Goal: Task Accomplishment & Management: Complete application form

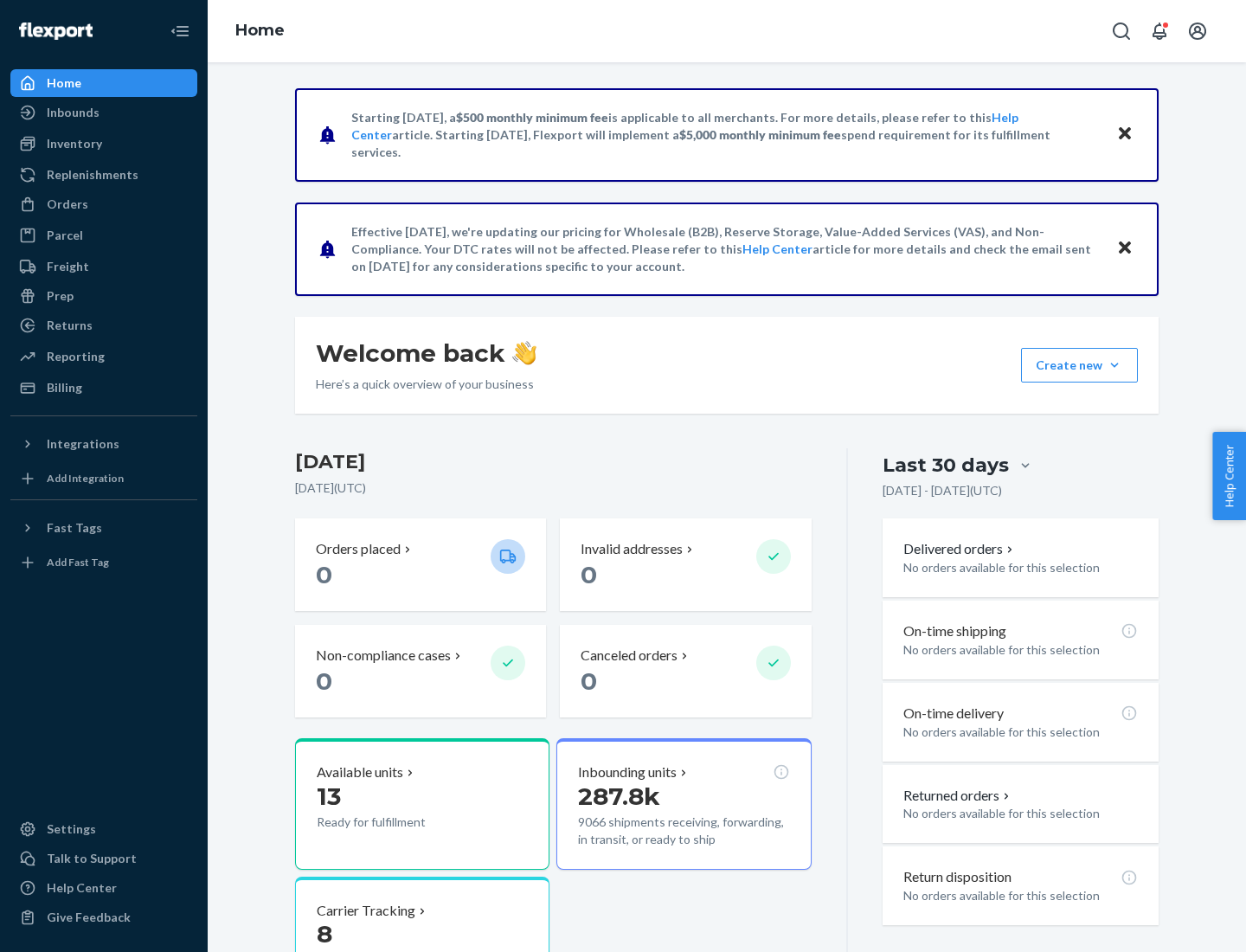
click at [1115, 365] on button "Create new Create new inbound Create new order Create new product" at bounding box center [1079, 365] width 117 height 34
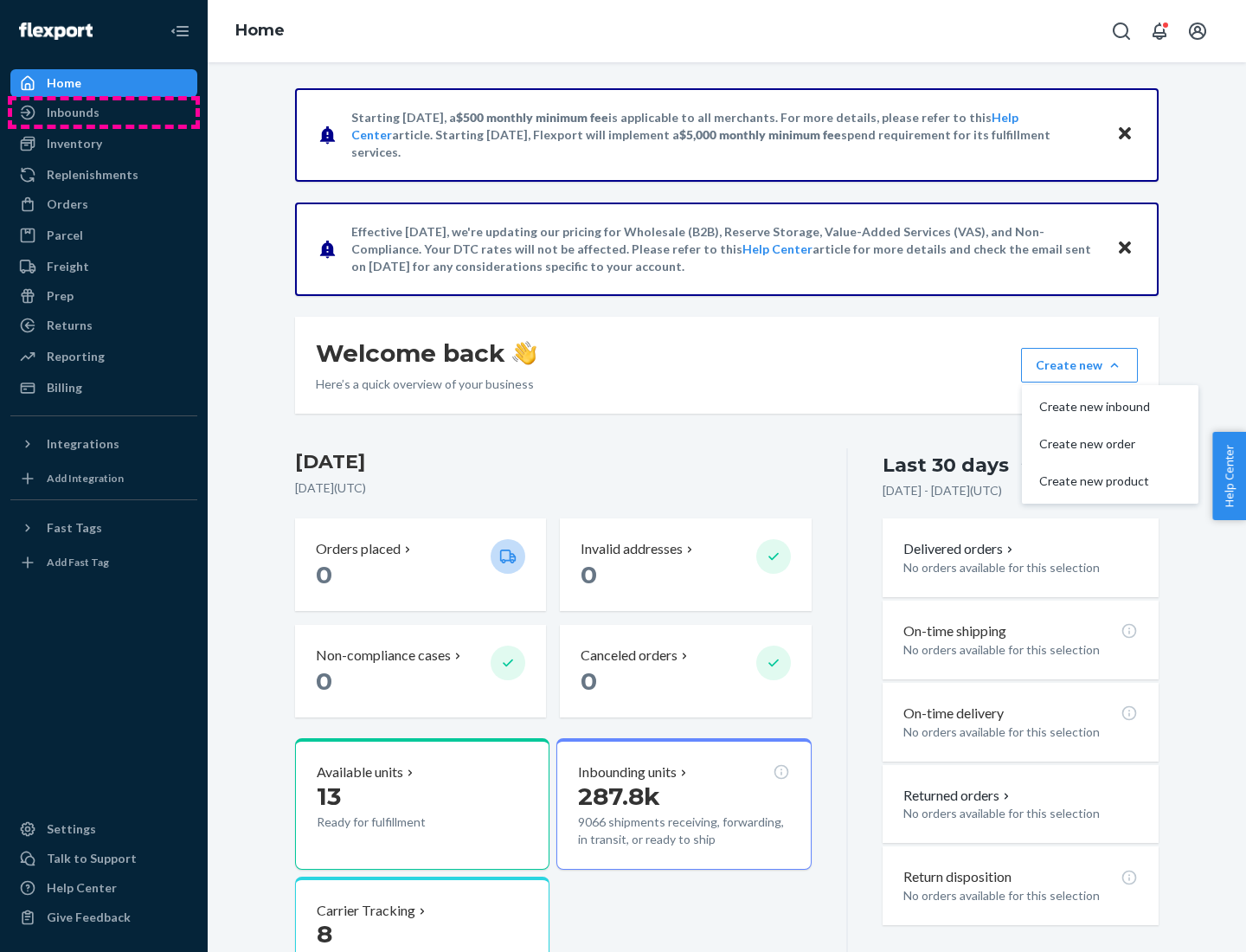
click at [103, 113] on div "Inbounds" at bounding box center [103, 113] width 183 height 25
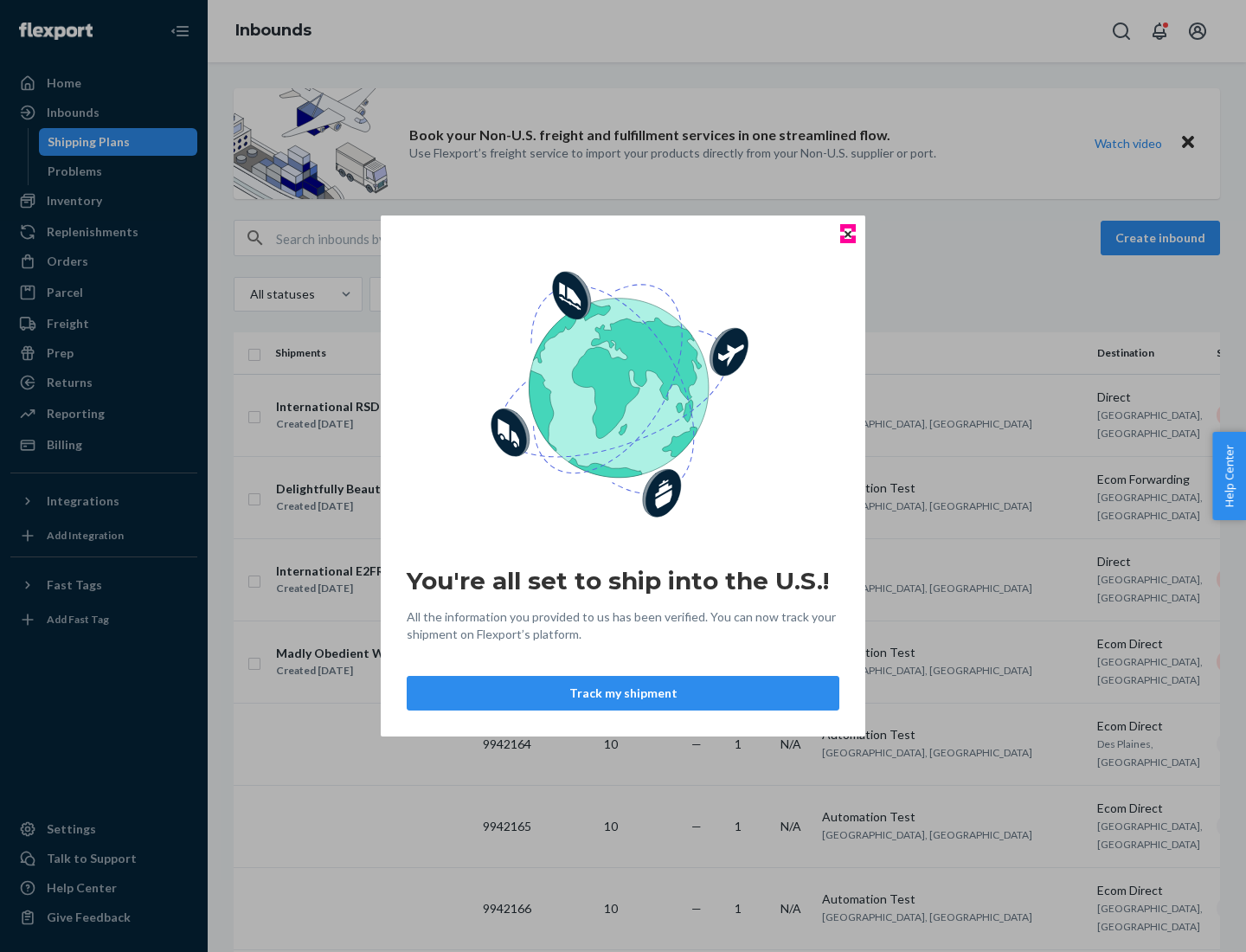
click at [847, 233] on icon "Close" at bounding box center [847, 233] width 7 height 7
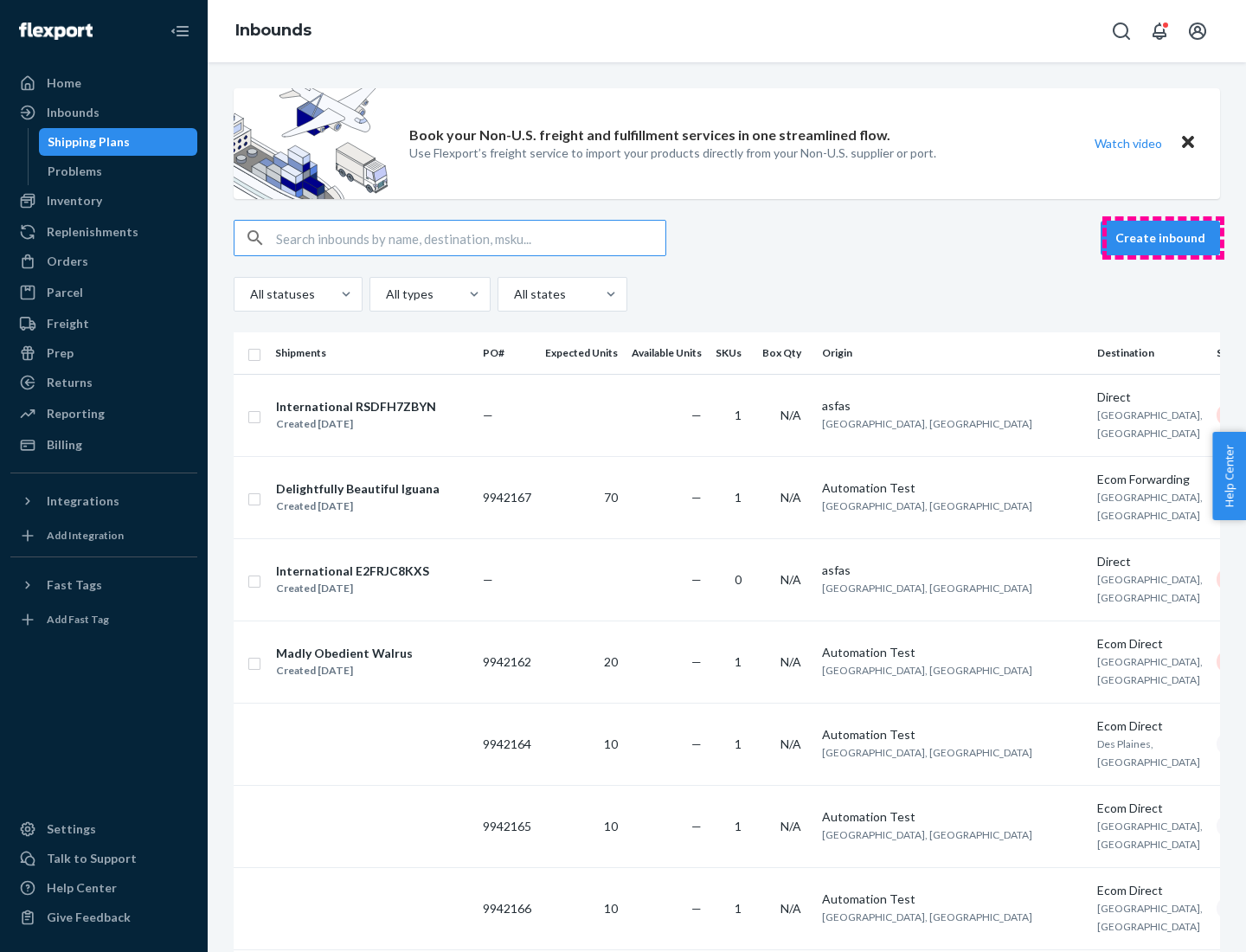
click at [1163, 238] on button "Create inbound" at bounding box center [1161, 238] width 120 height 34
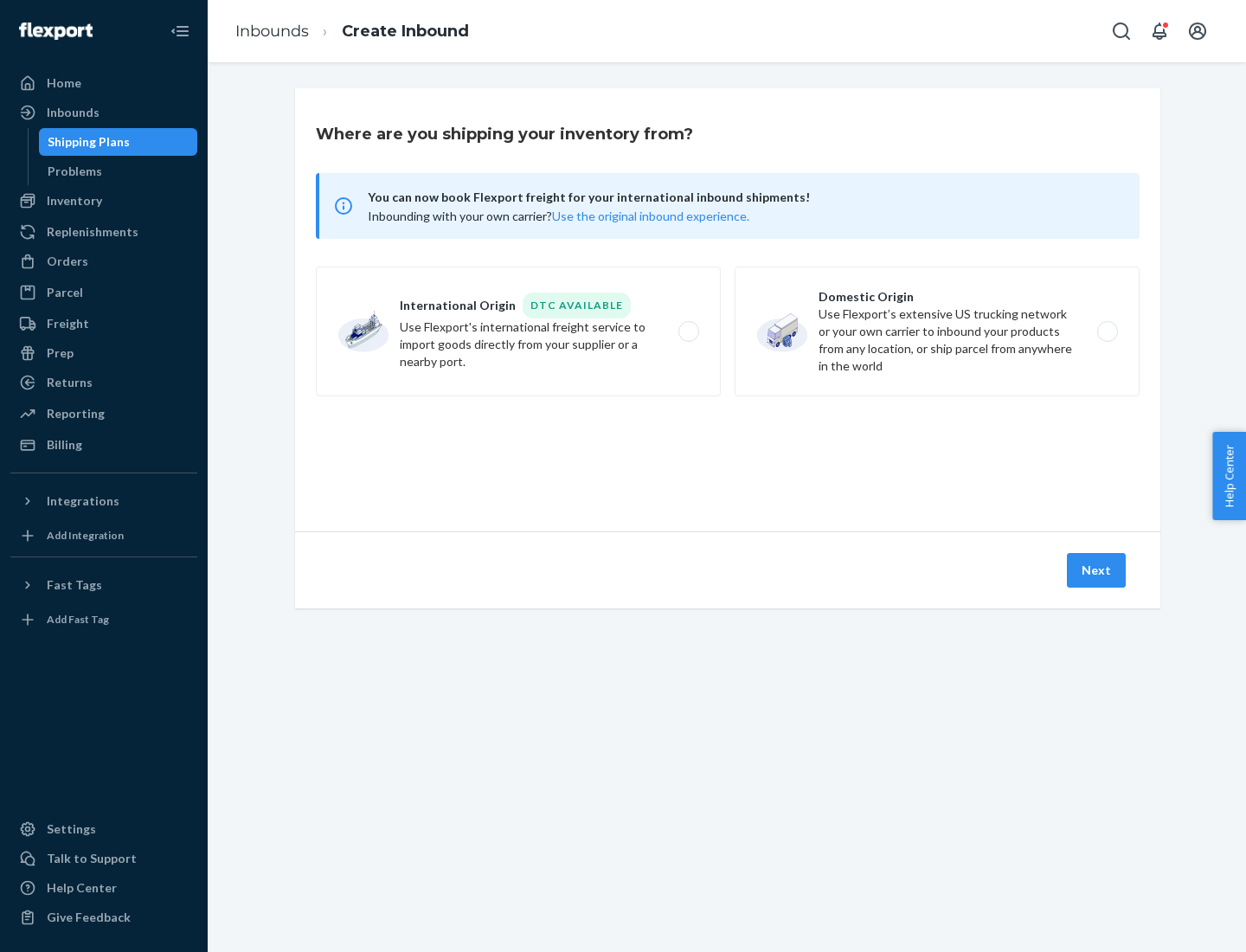
click at [938, 331] on label "Domestic Origin Use Flexport’s extensive US trucking network or your own carrie…" at bounding box center [937, 331] width 405 height 130
click at [1107, 331] on input "Domestic Origin Use Flexport’s extensive US trucking network or your own carrie…" at bounding box center [1113, 332] width 11 height 11
radio input "true"
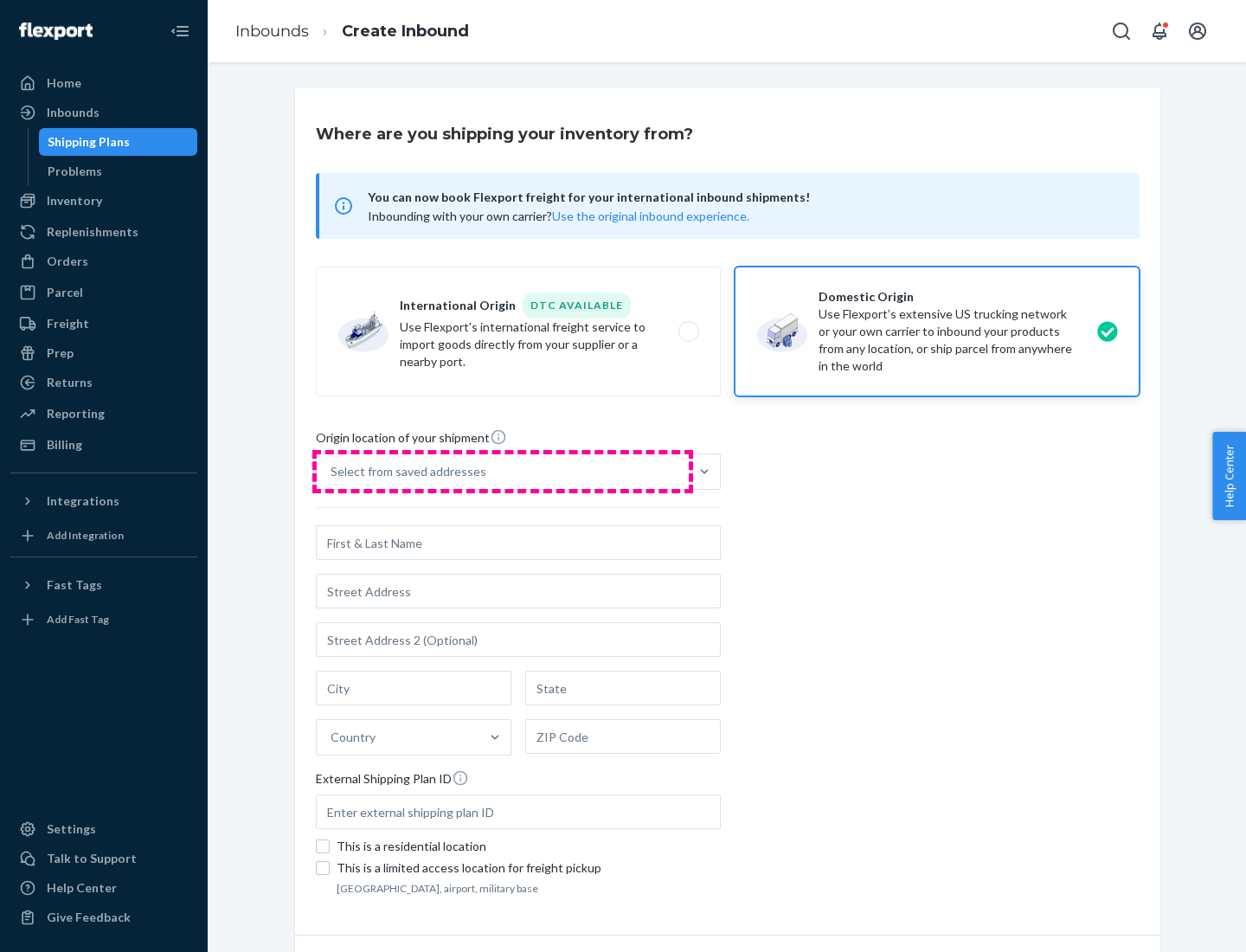
click at [503, 472] on div "Select from saved addresses" at bounding box center [503, 472] width 372 height 34
click at [332, 472] on input "Select from saved addresses" at bounding box center [331, 472] width 2 height 17
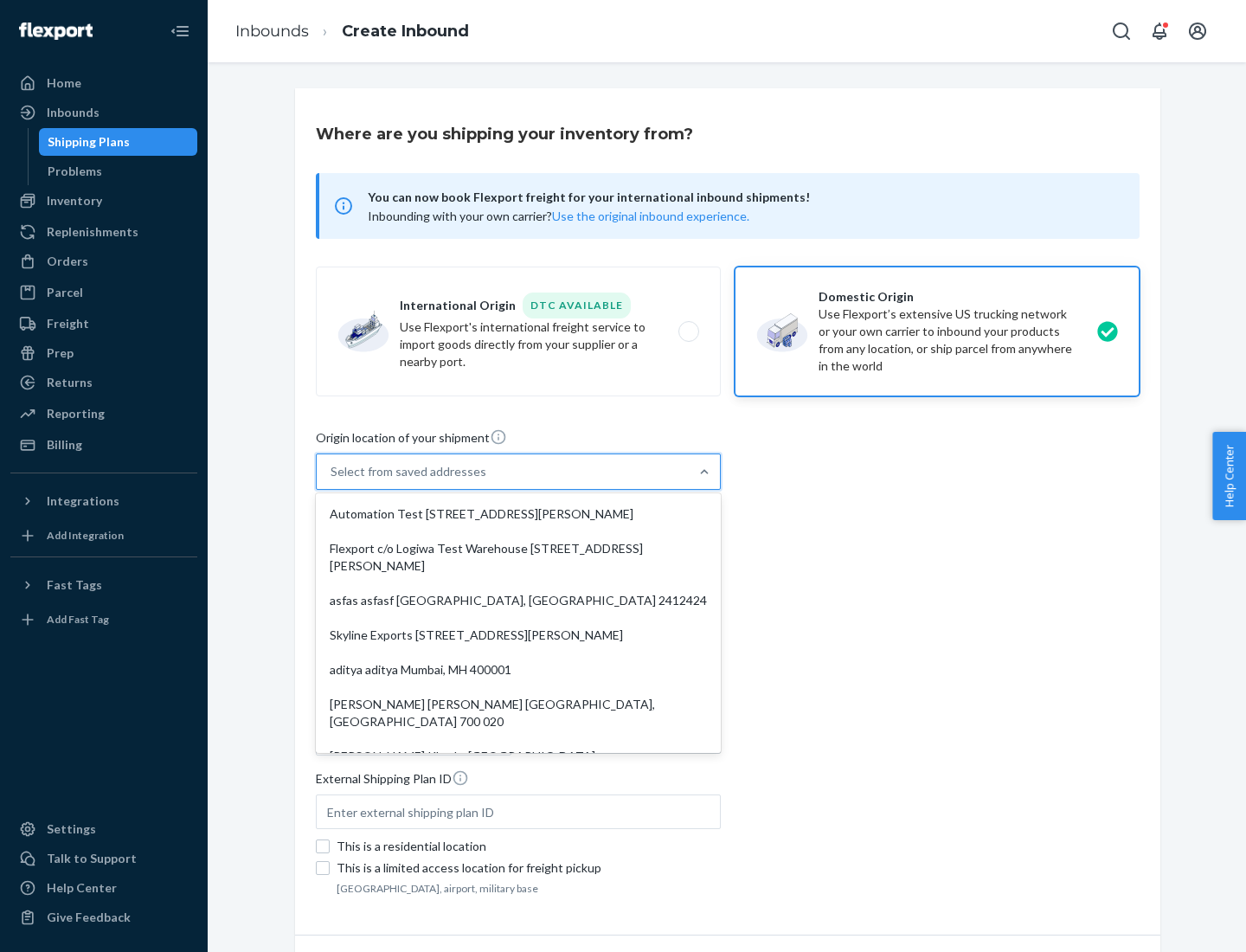
scroll to position [7, 0]
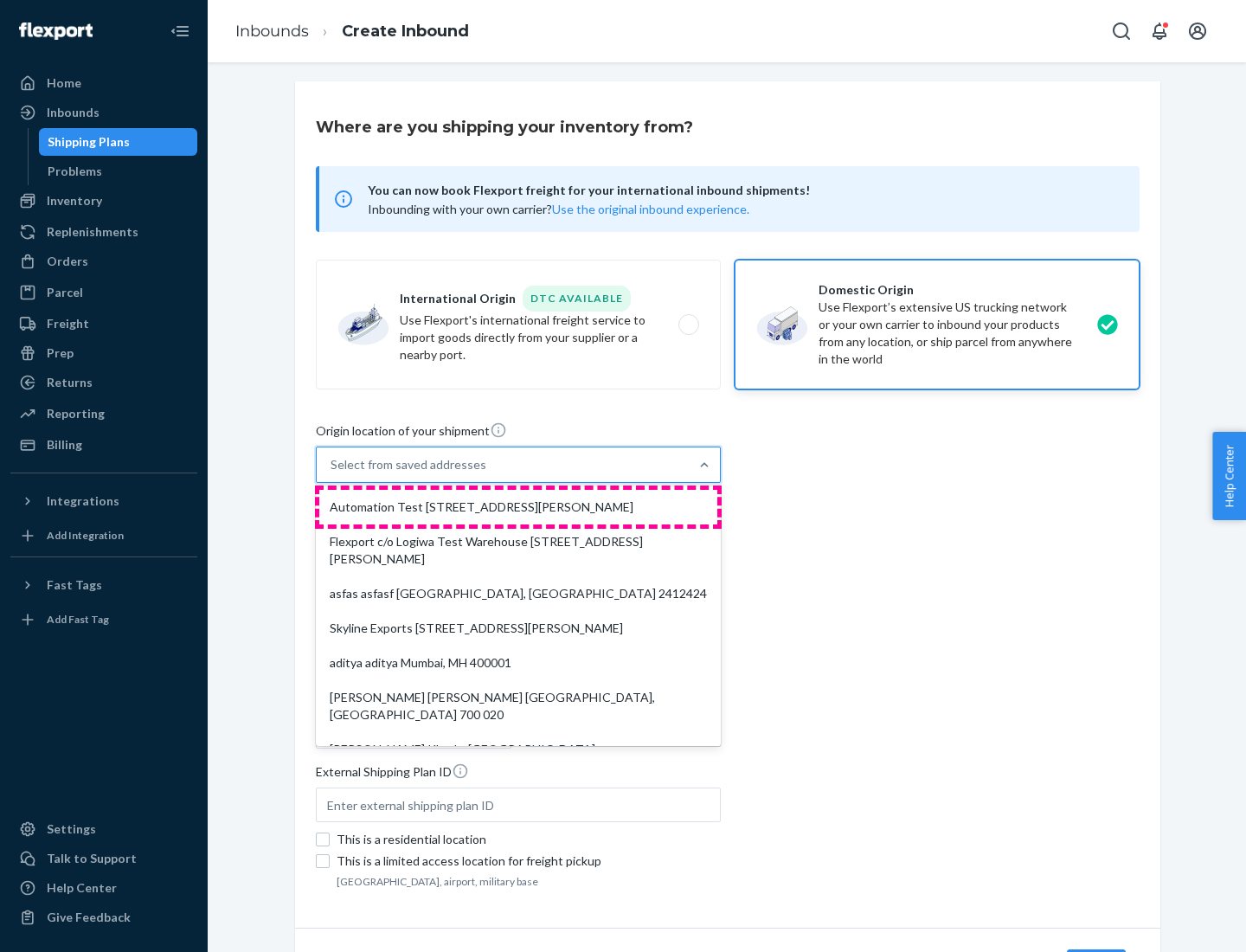
click at [518, 507] on div "Automation Test [STREET_ADDRESS][PERSON_NAME]" at bounding box center [519, 507] width 399 height 34
click at [332, 474] on input "option Automation Test [STREET_ADDRESS][PERSON_NAME]. 9 results available. Use …" at bounding box center [331, 465] width 2 height 17
type input "Automation Test"
type input "9th Floor"
type input "[GEOGRAPHIC_DATA]"
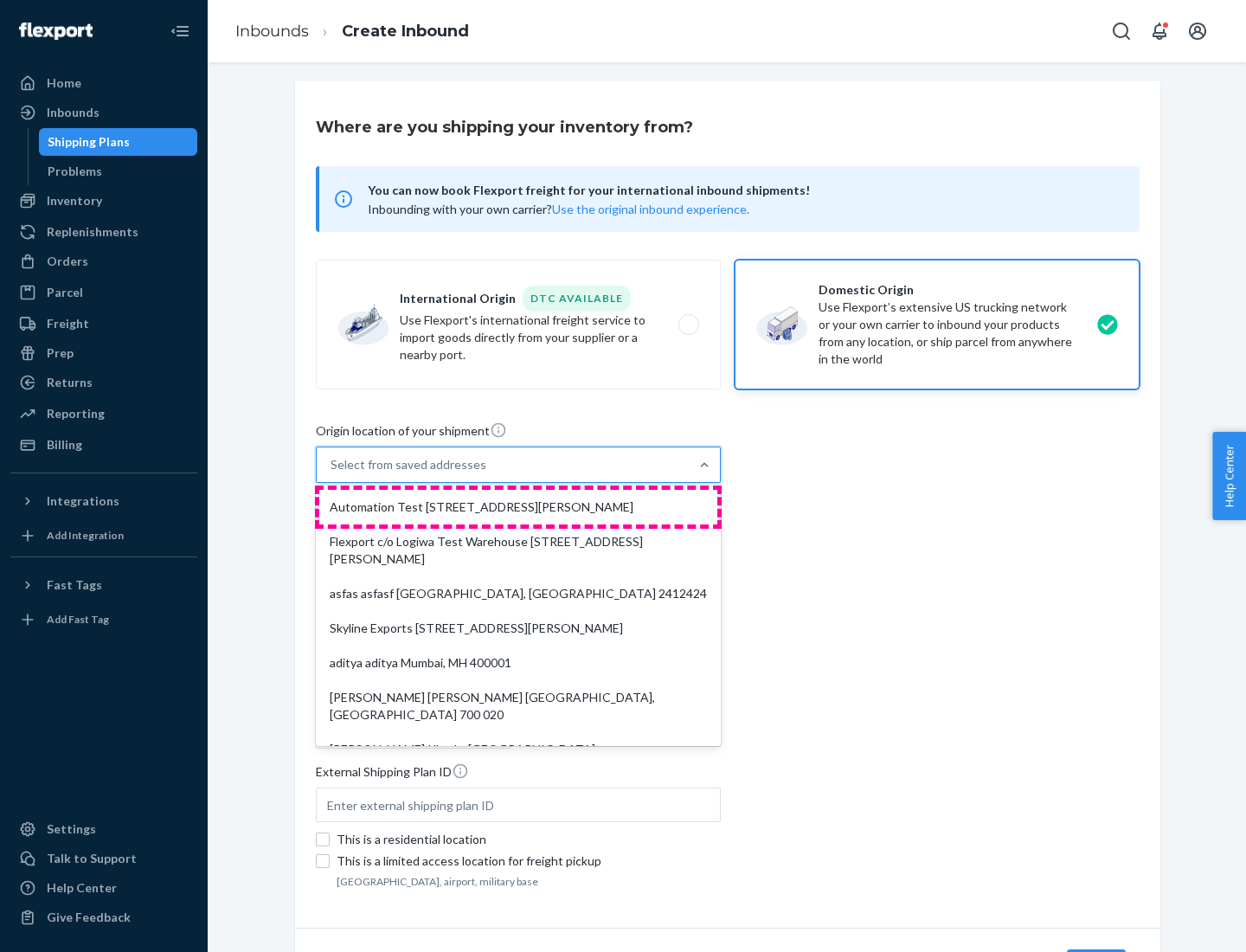
type input "CA"
type input "94104"
type input "[STREET_ADDRESS][PERSON_NAME]"
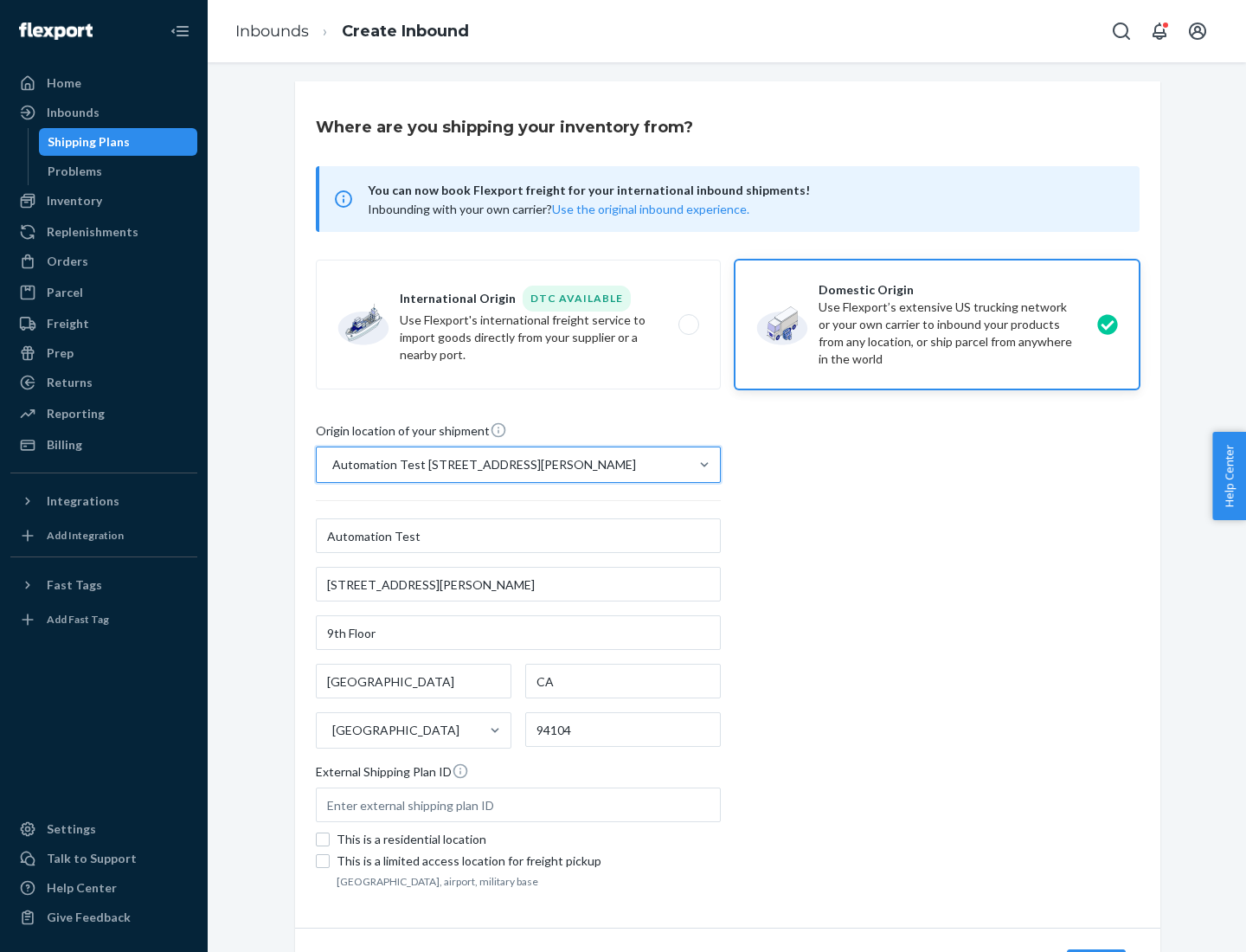
scroll to position [102, 0]
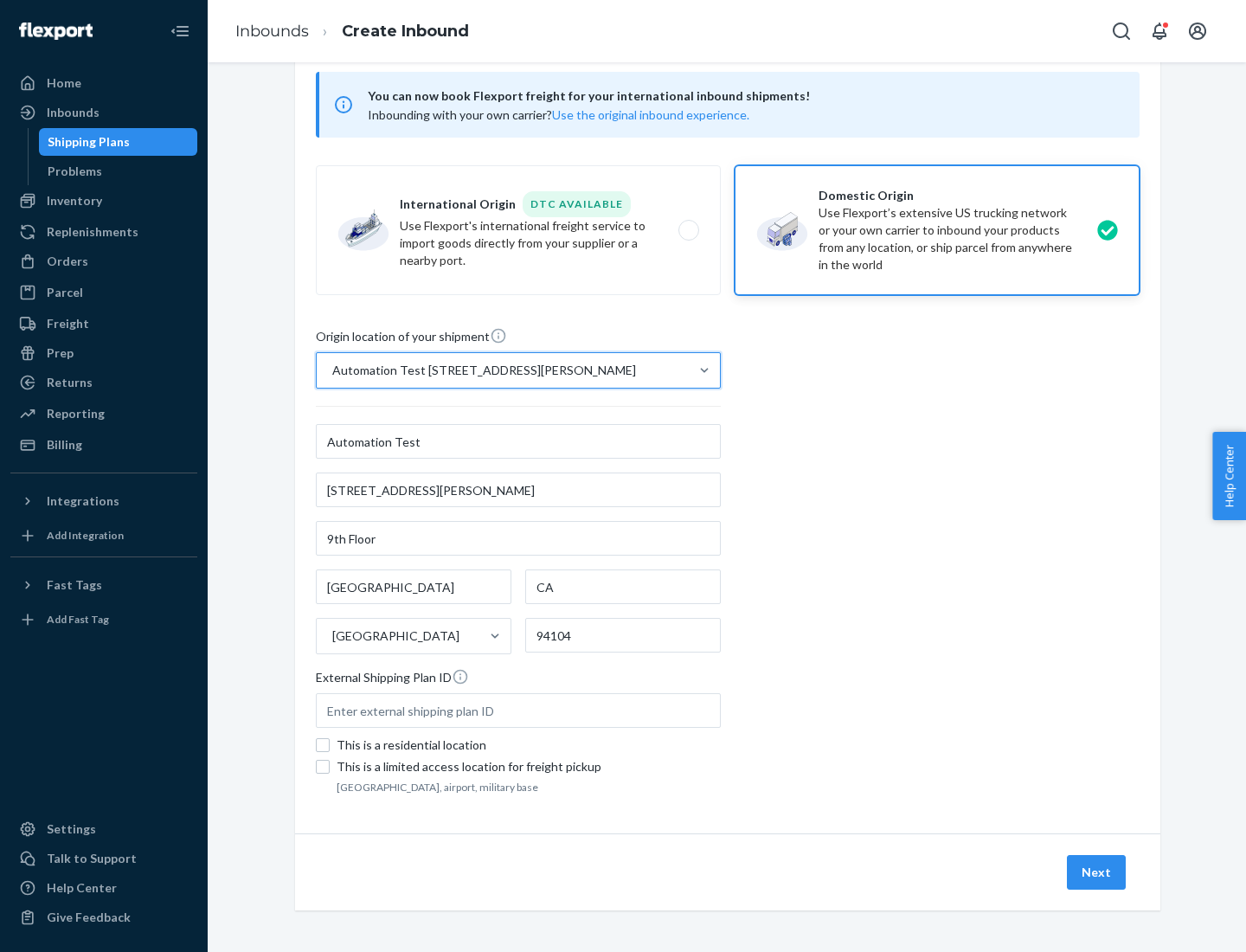
click at [1097, 872] on button "Next" at bounding box center [1097, 872] width 59 height 34
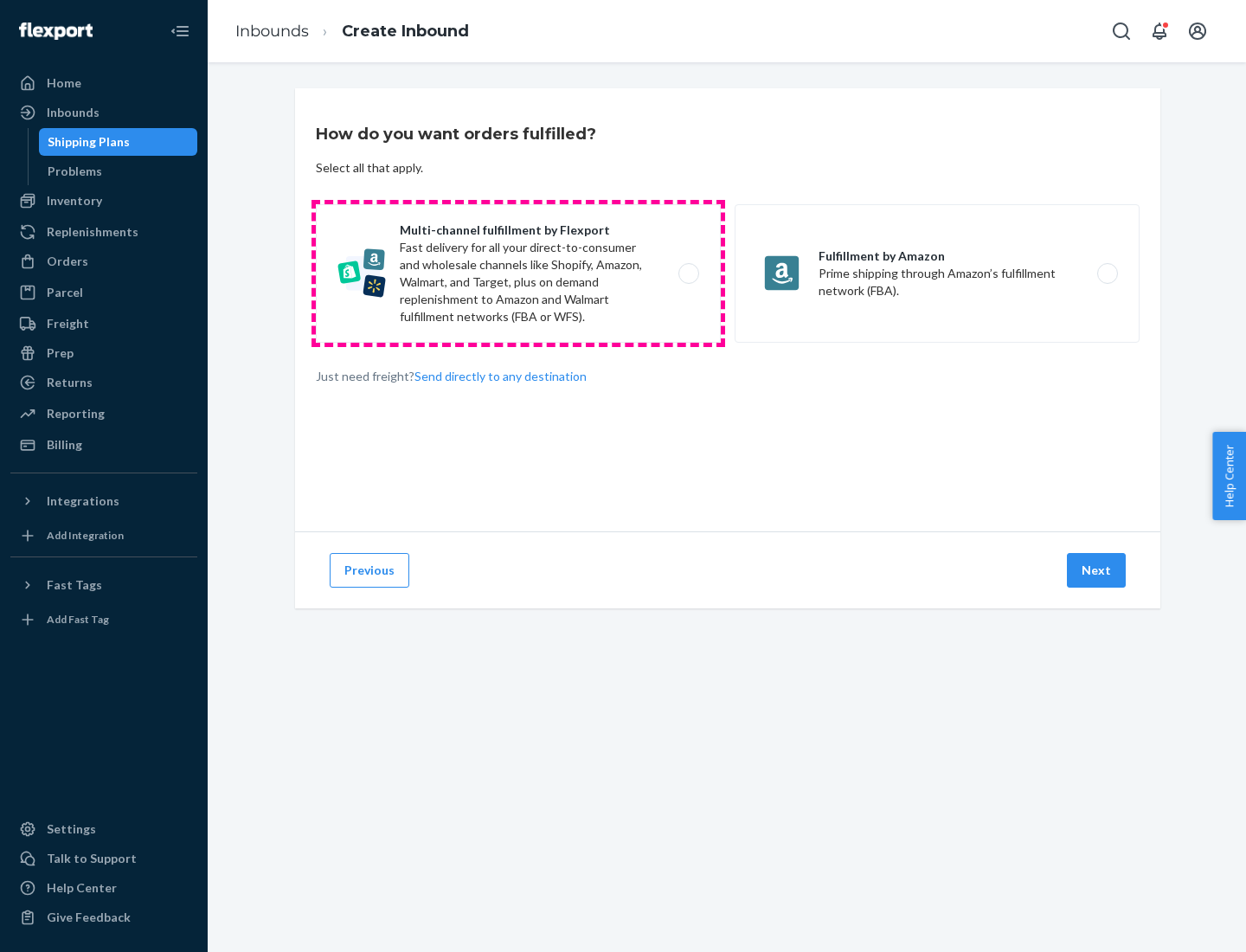
click at [518, 273] on label "Multi-channel fulfillment by Flexport Fast delivery for all your direct-to-cons…" at bounding box center [518, 273] width 405 height 139
click at [688, 273] on input "Multi-channel fulfillment by Flexport Fast delivery for all your direct-to-cons…" at bounding box center [694, 274] width 11 height 11
radio input "true"
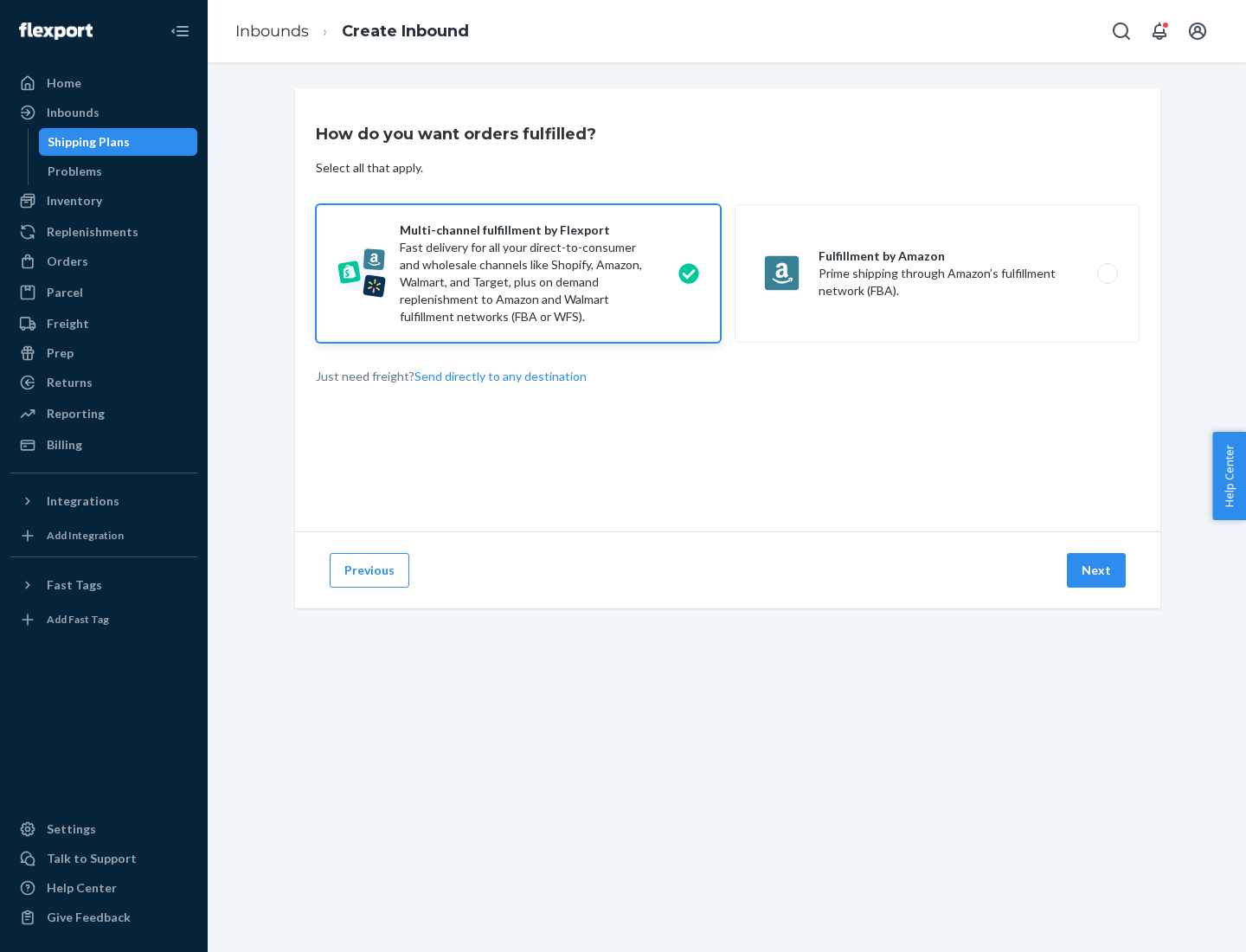
click at [1097, 570] on button "Next" at bounding box center [1097, 570] width 59 height 34
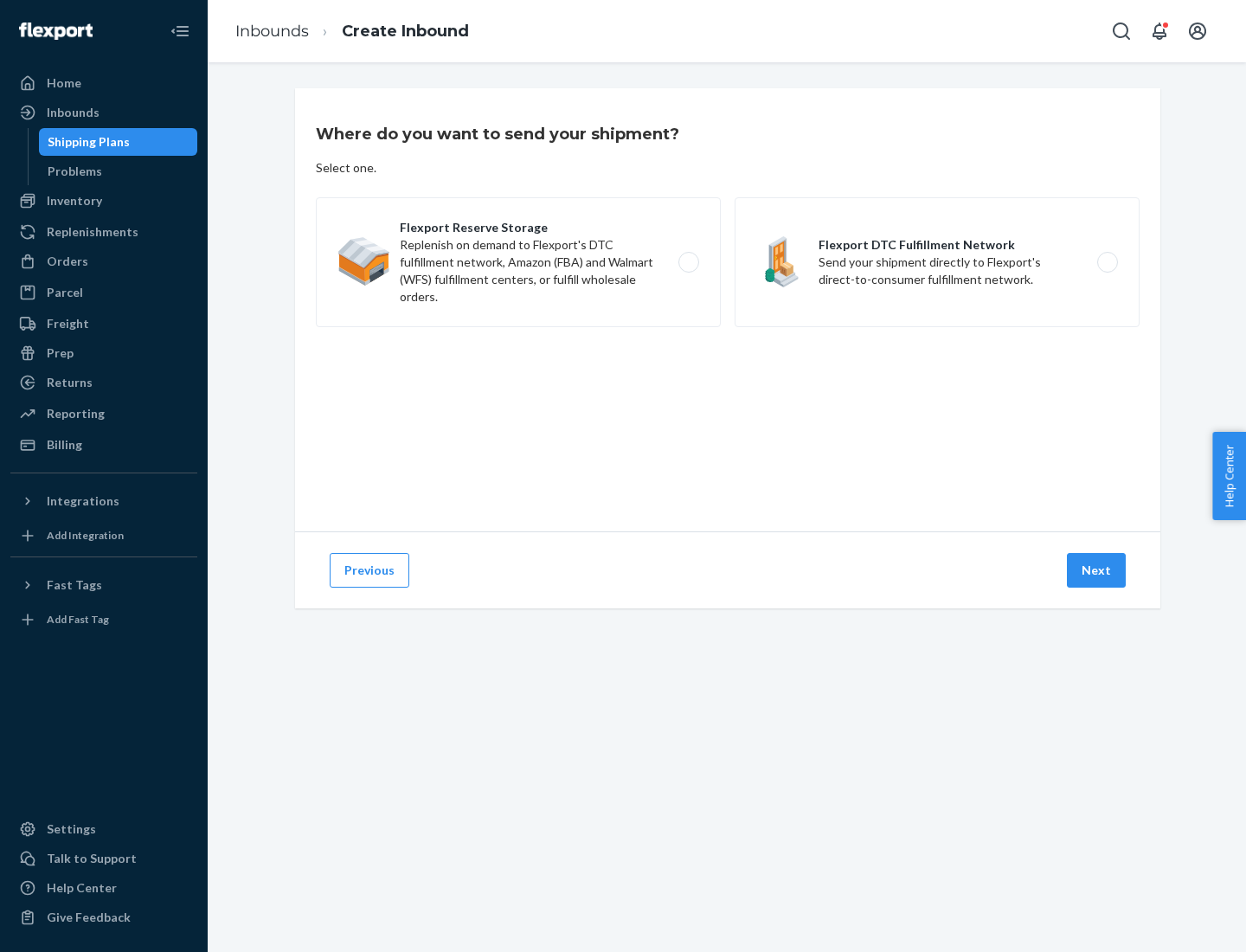
click at [518, 262] on label "Flexport Reserve Storage Replenish on demand to Flexport's DTC fulfillment netw…" at bounding box center [518, 262] width 405 height 130
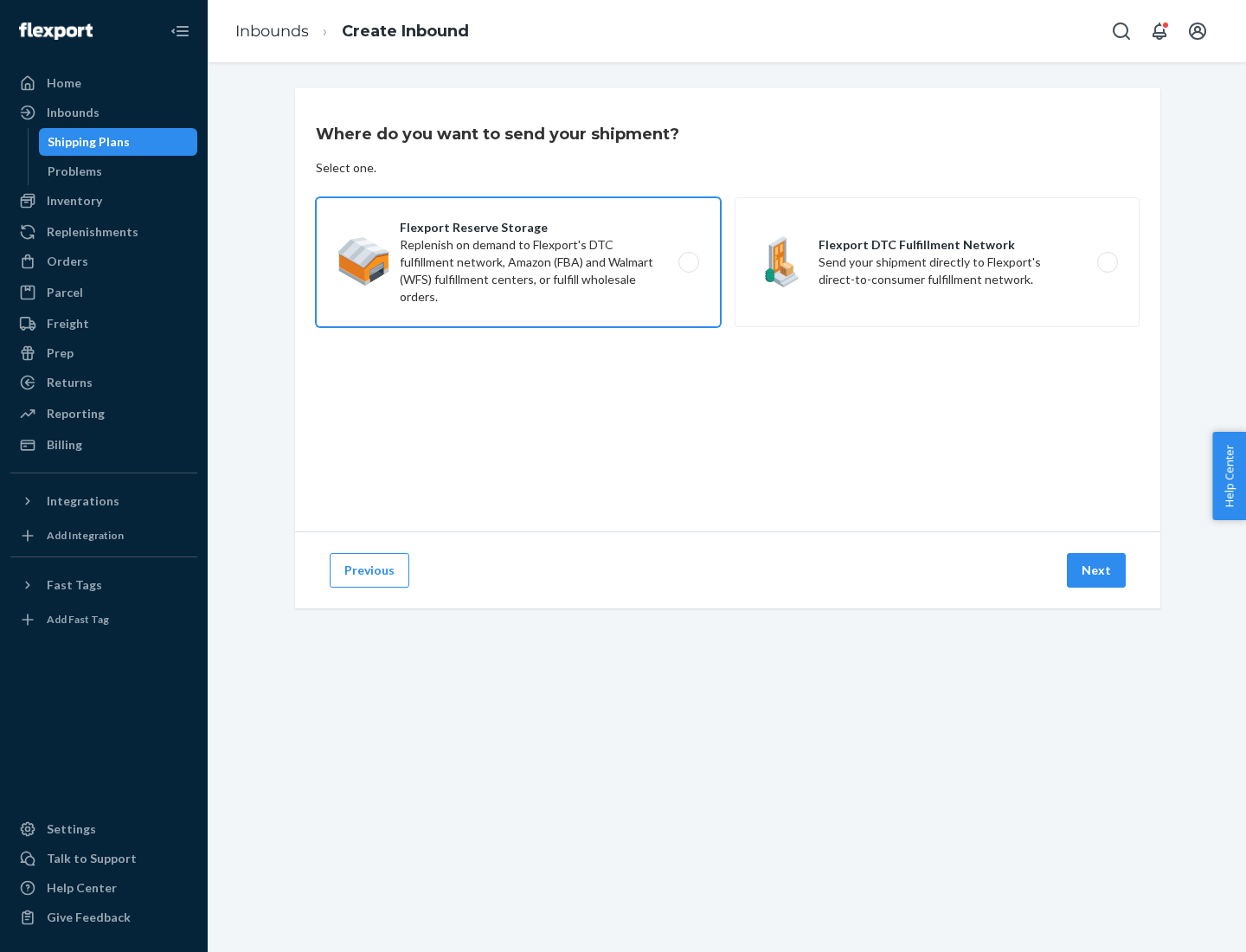
click at [688, 262] on input "Flexport Reserve Storage Replenish on demand to Flexport's DTC fulfillment netw…" at bounding box center [694, 263] width 11 height 11
radio input "true"
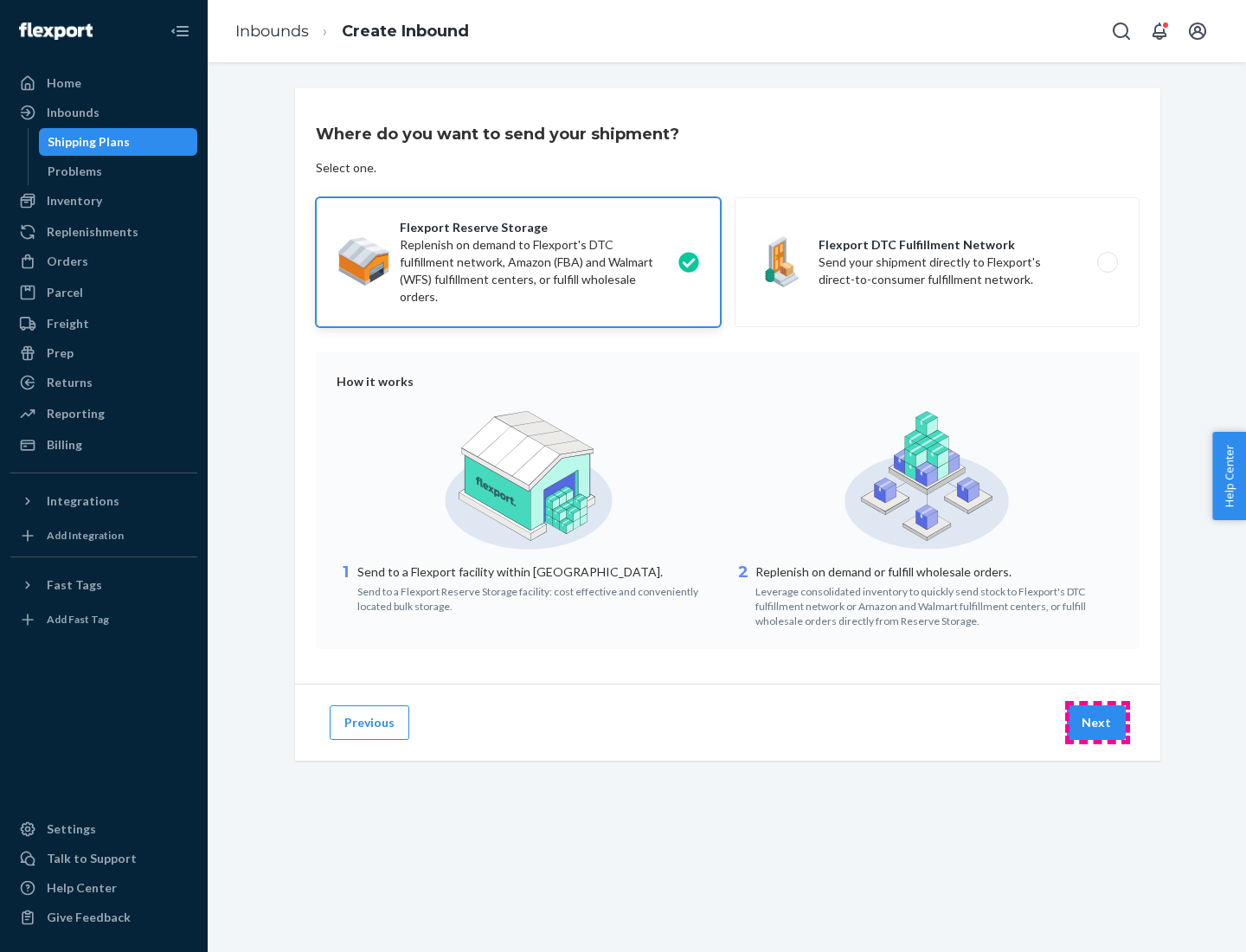
click at [1097, 723] on button "Next" at bounding box center [1097, 722] width 59 height 34
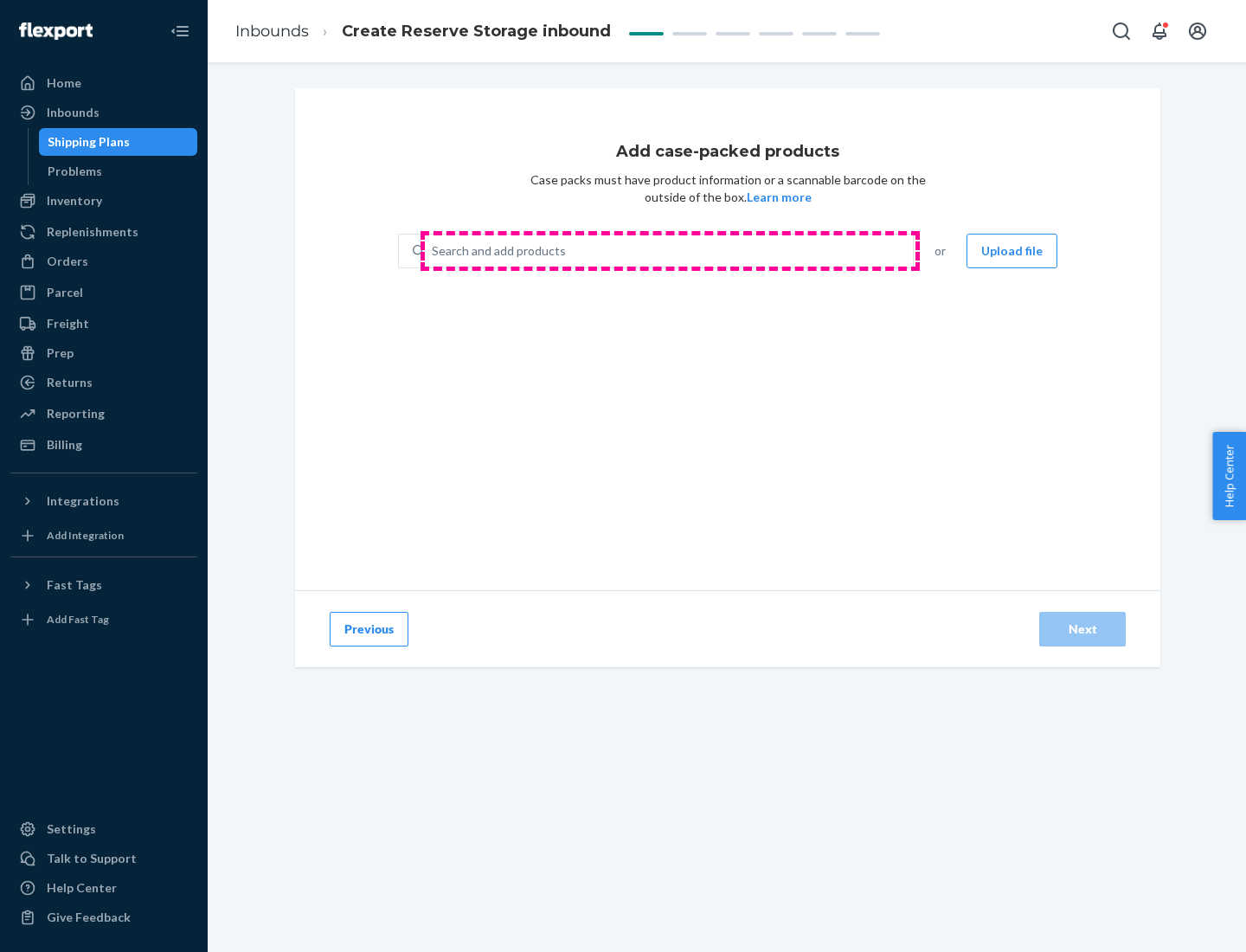
click at [670, 251] on div "Search and add products" at bounding box center [669, 251] width 488 height 31
click at [434, 251] on input "Search and add products" at bounding box center [433, 251] width 2 height 17
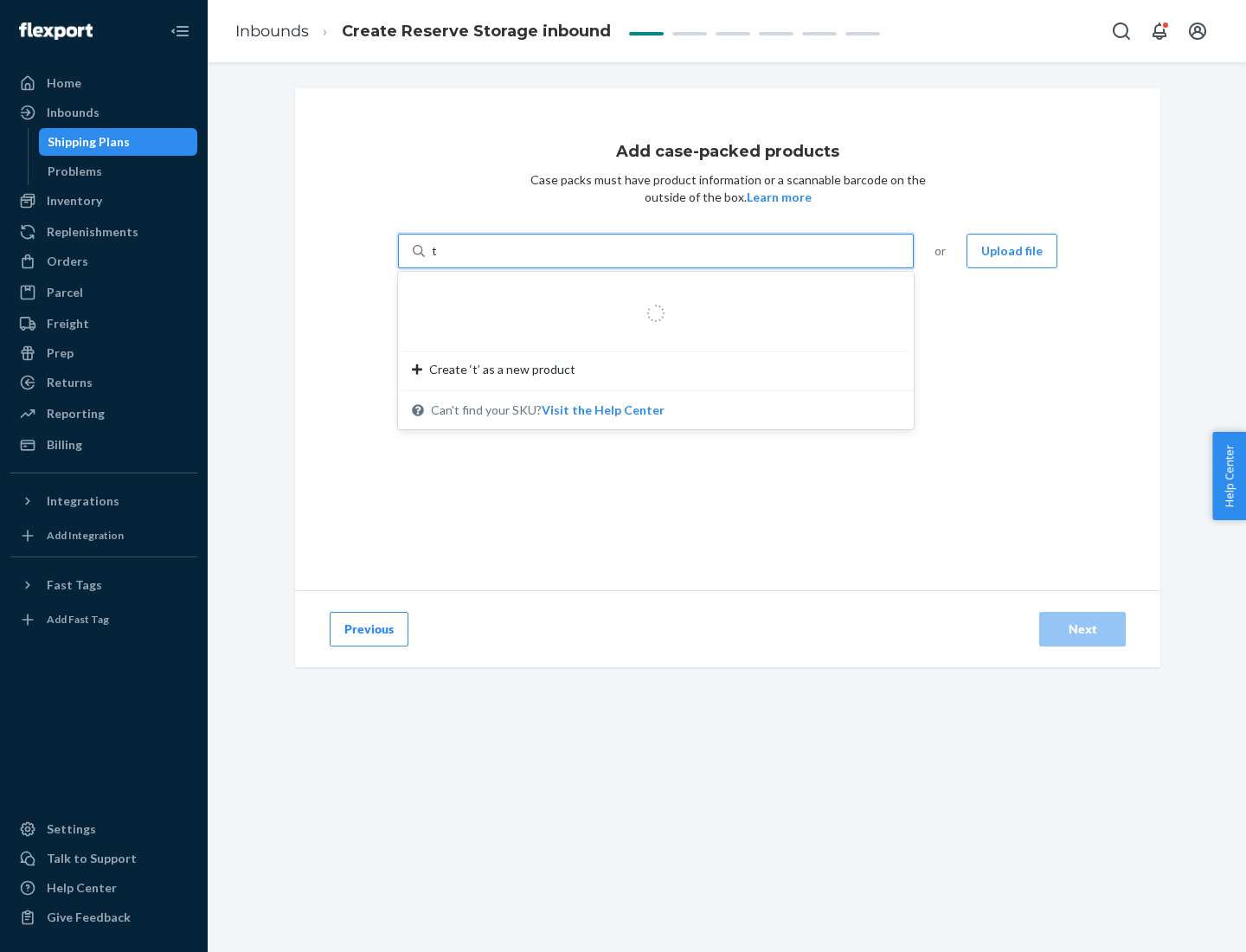
type input "test-syn"
